Goal: Entertainment & Leisure: Browse casually

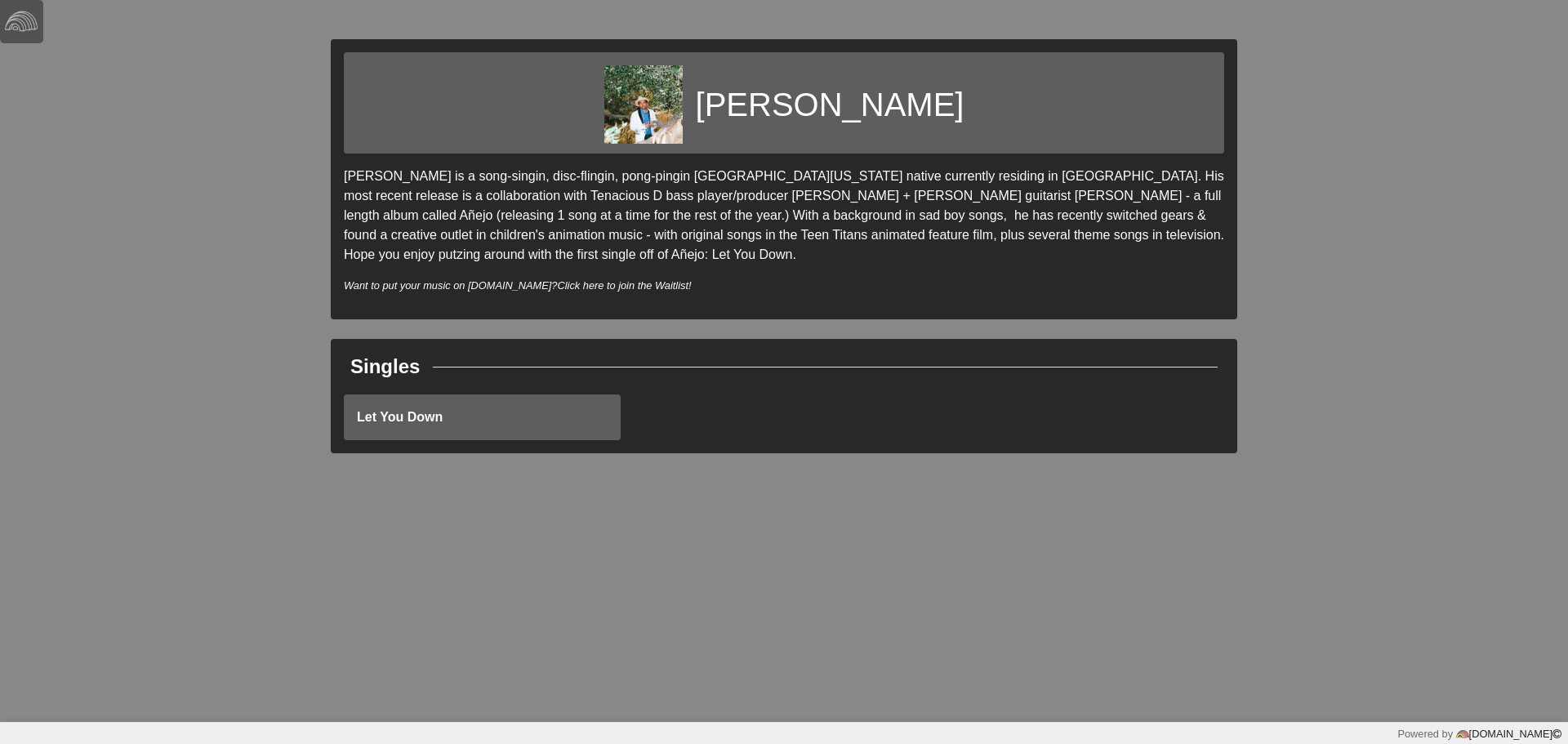
click at [522, 410] on link "Let You Down" at bounding box center [482, 416] width 277 height 45
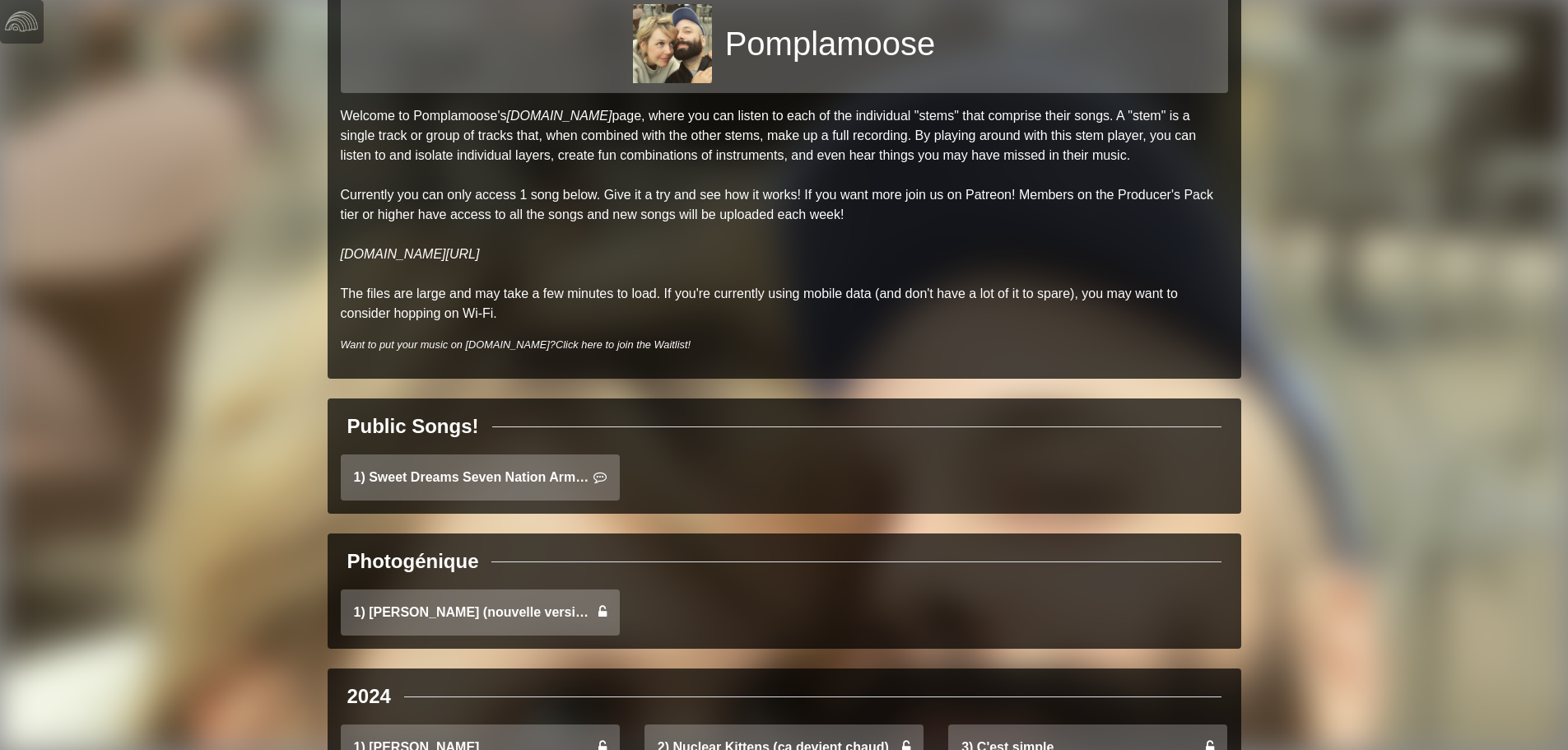
scroll to position [164, 0]
